Goal: Task Accomplishment & Management: Manage account settings

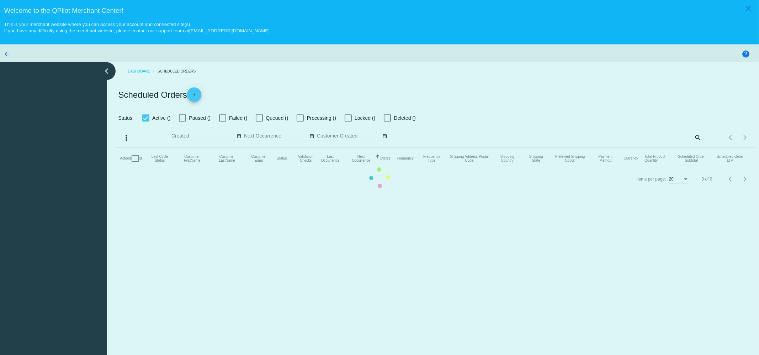
checkbox input "true"
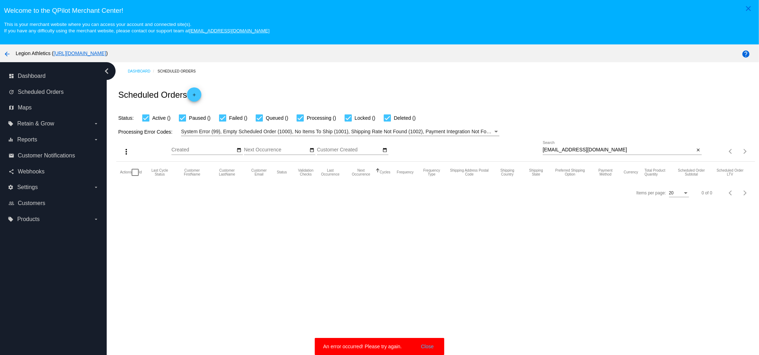
click at [613, 139] on div "more_vert Sep Jan Feb Mar [DATE]" at bounding box center [435, 148] width 639 height 25
click at [614, 150] on input "[EMAIL_ADDRESS][DOMAIN_NAME]" at bounding box center [619, 150] width 152 height 6
paste input "wendysev21"
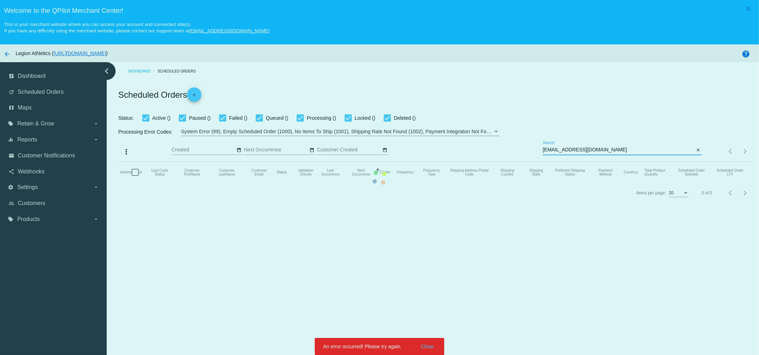
type input "[EMAIL_ADDRESS][DOMAIN_NAME]"
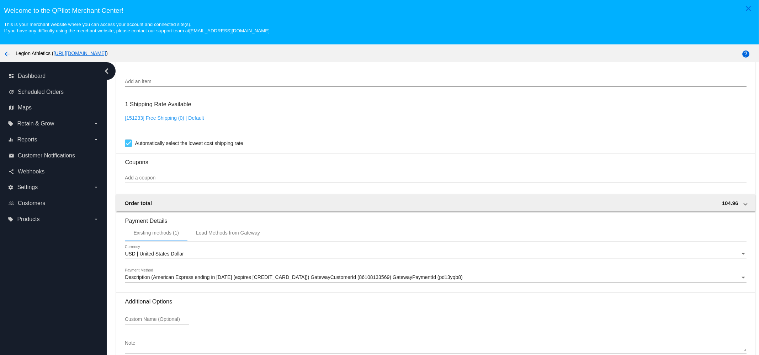
scroll to position [344, 0]
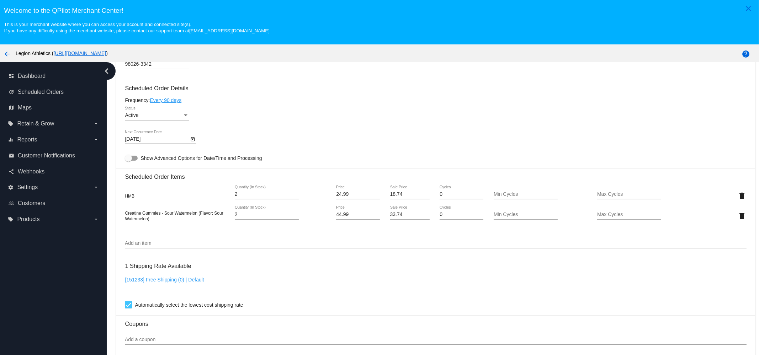
click at [729, 223] on div "delete" at bounding box center [721, 216] width 52 height 14
click at [738, 223] on button "delete" at bounding box center [742, 216] width 9 height 14
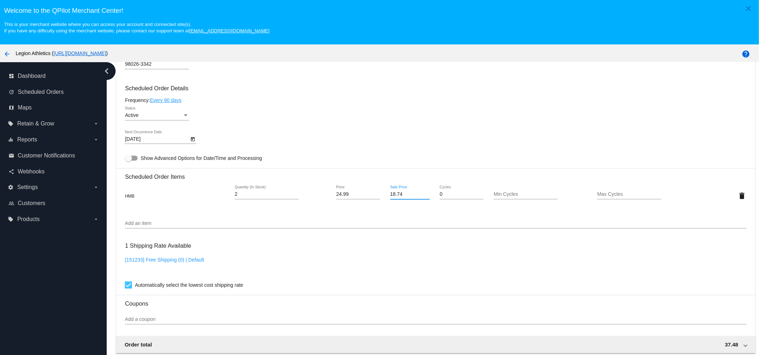
click at [390, 197] on input "18.74" at bounding box center [409, 195] width 39 height 6
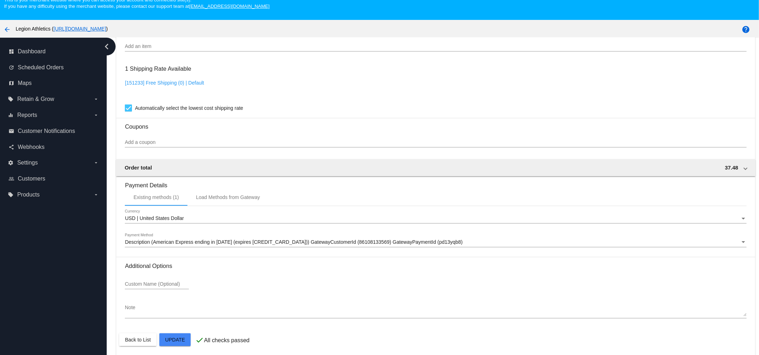
scroll to position [44, 0]
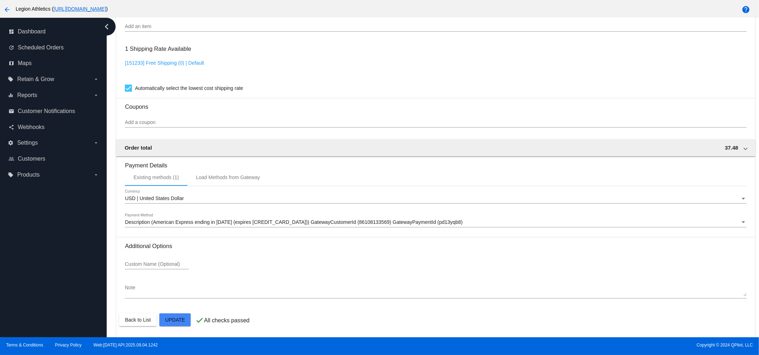
type input "21.25"
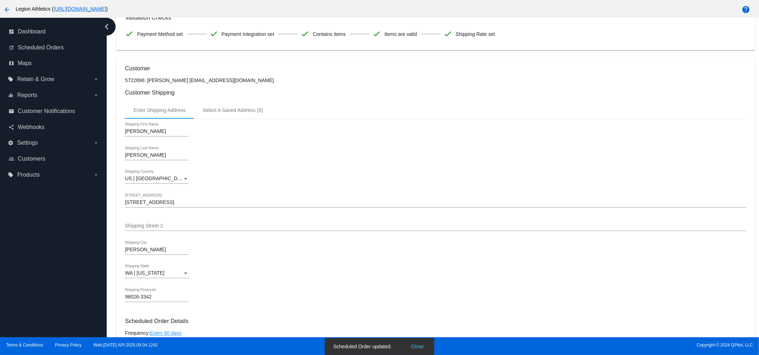
scroll to position [0, 0]
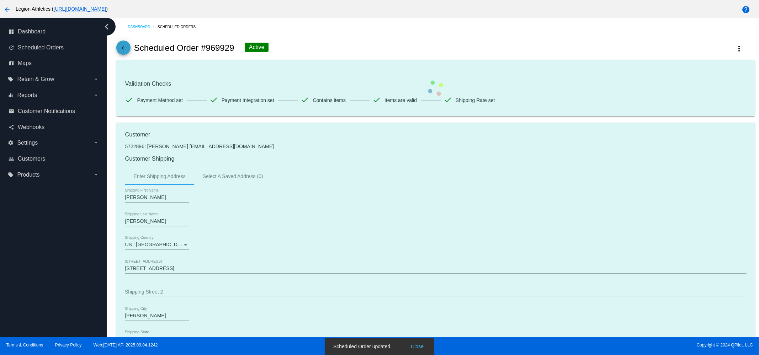
click at [126, 47] on mat-icon "arrow_back" at bounding box center [123, 50] width 9 height 9
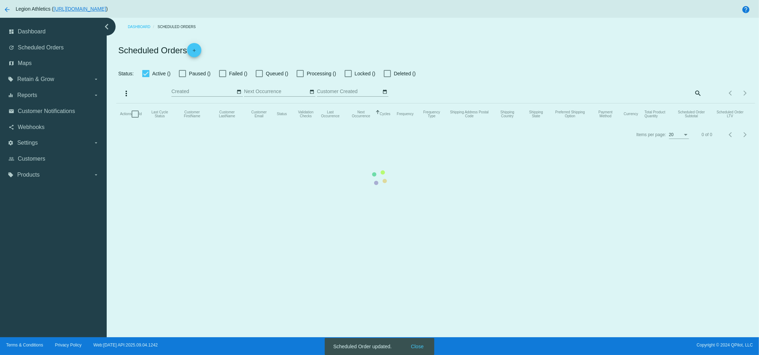
checkbox input "true"
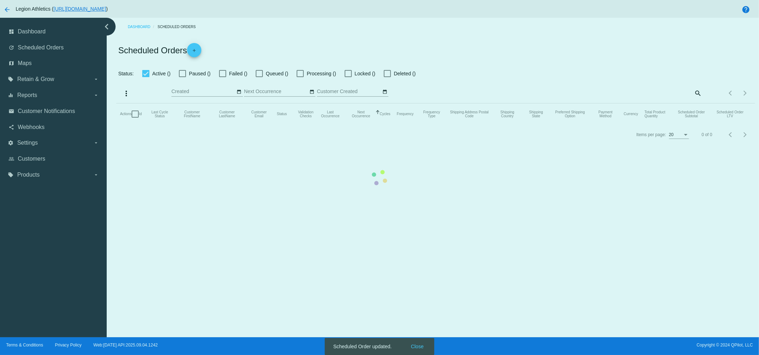
checkbox input "true"
